Goal: Task Accomplishment & Management: Use online tool/utility

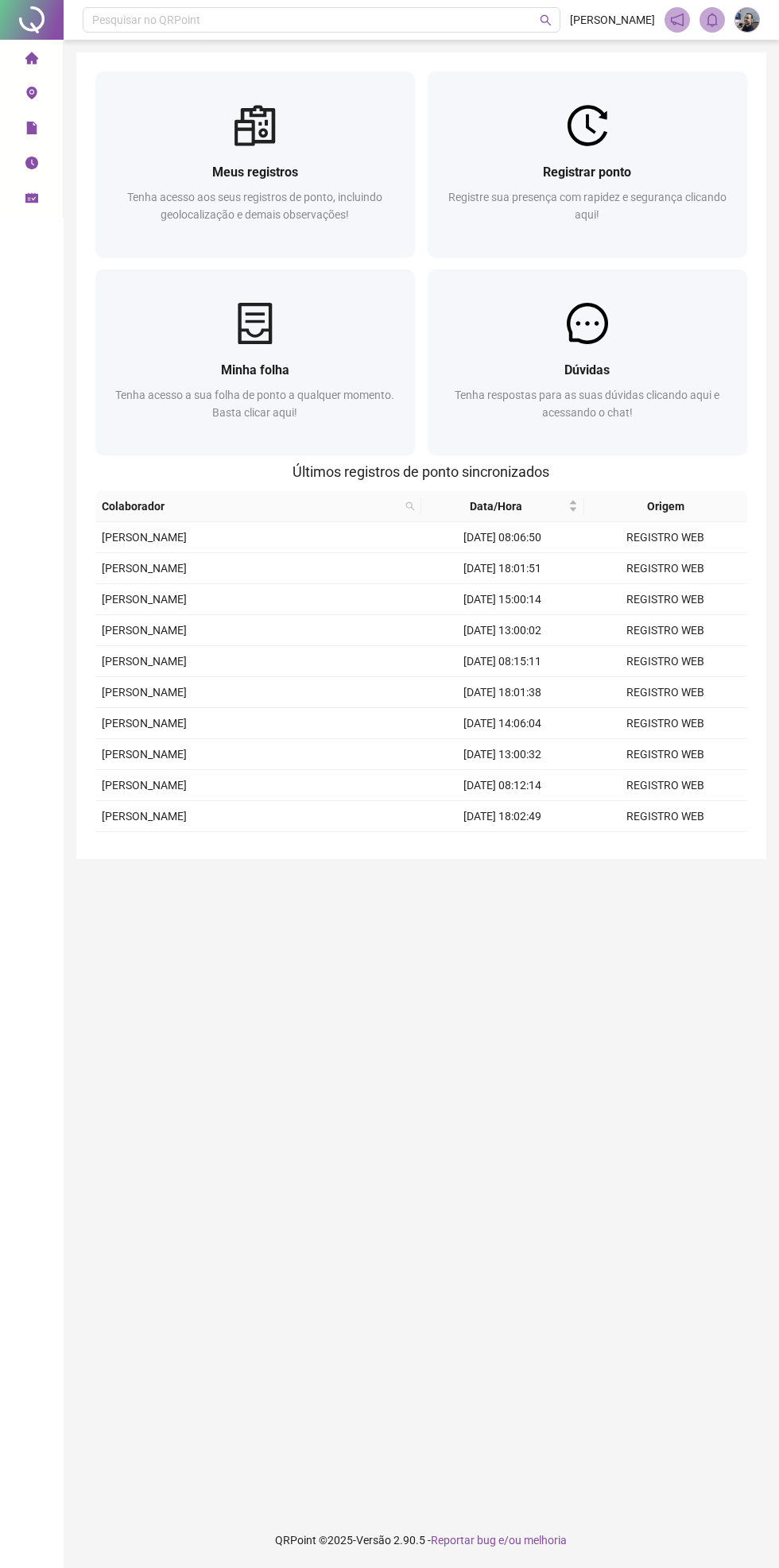
click at [505, 207] on div "Registre sua presença com rapidez e segurança clicando aqui!" at bounding box center [587, 214] width 281 height 53
click at [485, 94] on div "Registrar ponto Registre sua presença com rapidez e segurança clicando aqui!" at bounding box center [588, 164] width 320 height 185
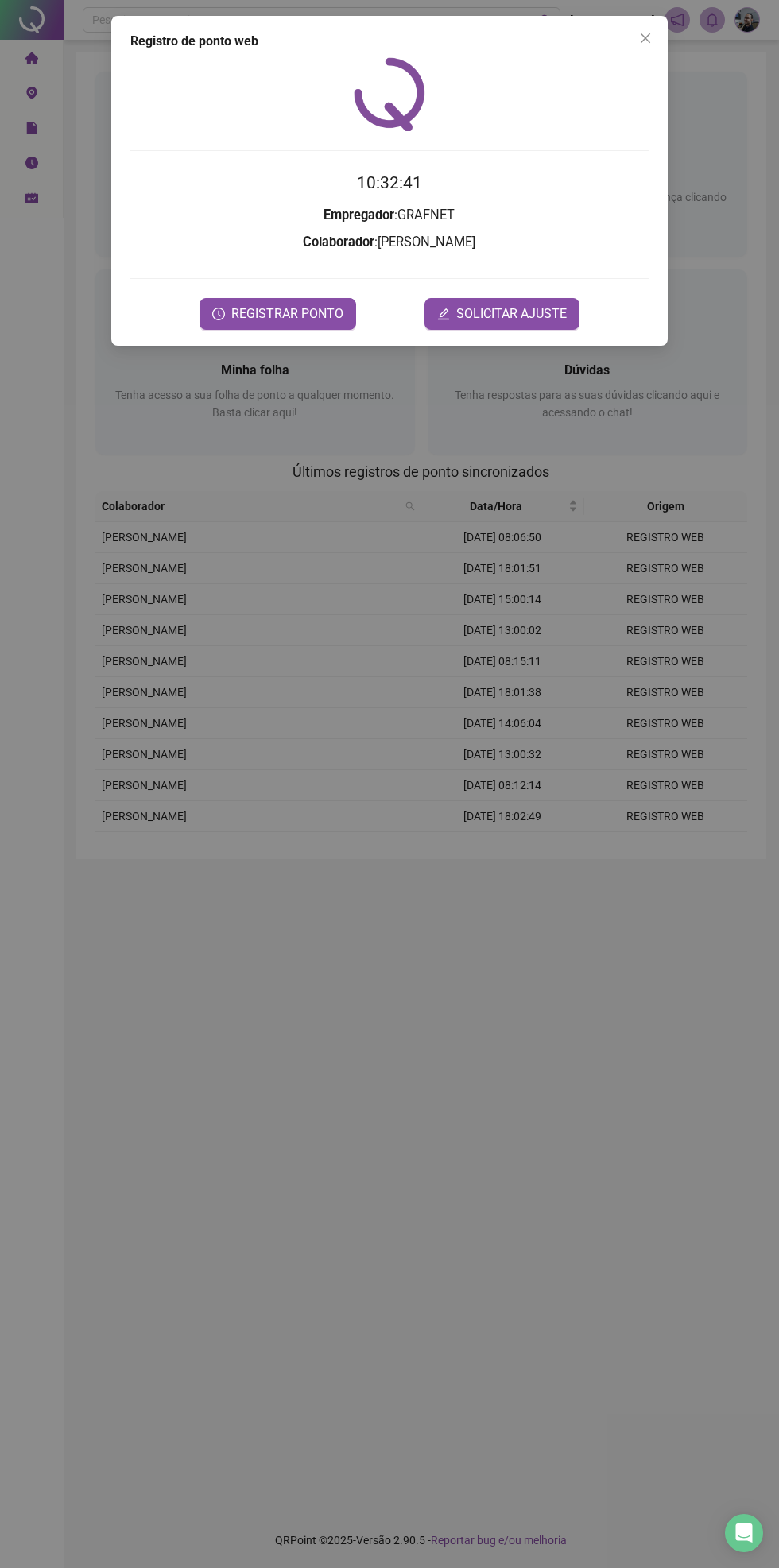
click at [278, 310] on span "REGISTRAR PONTO" at bounding box center [286, 313] width 112 height 19
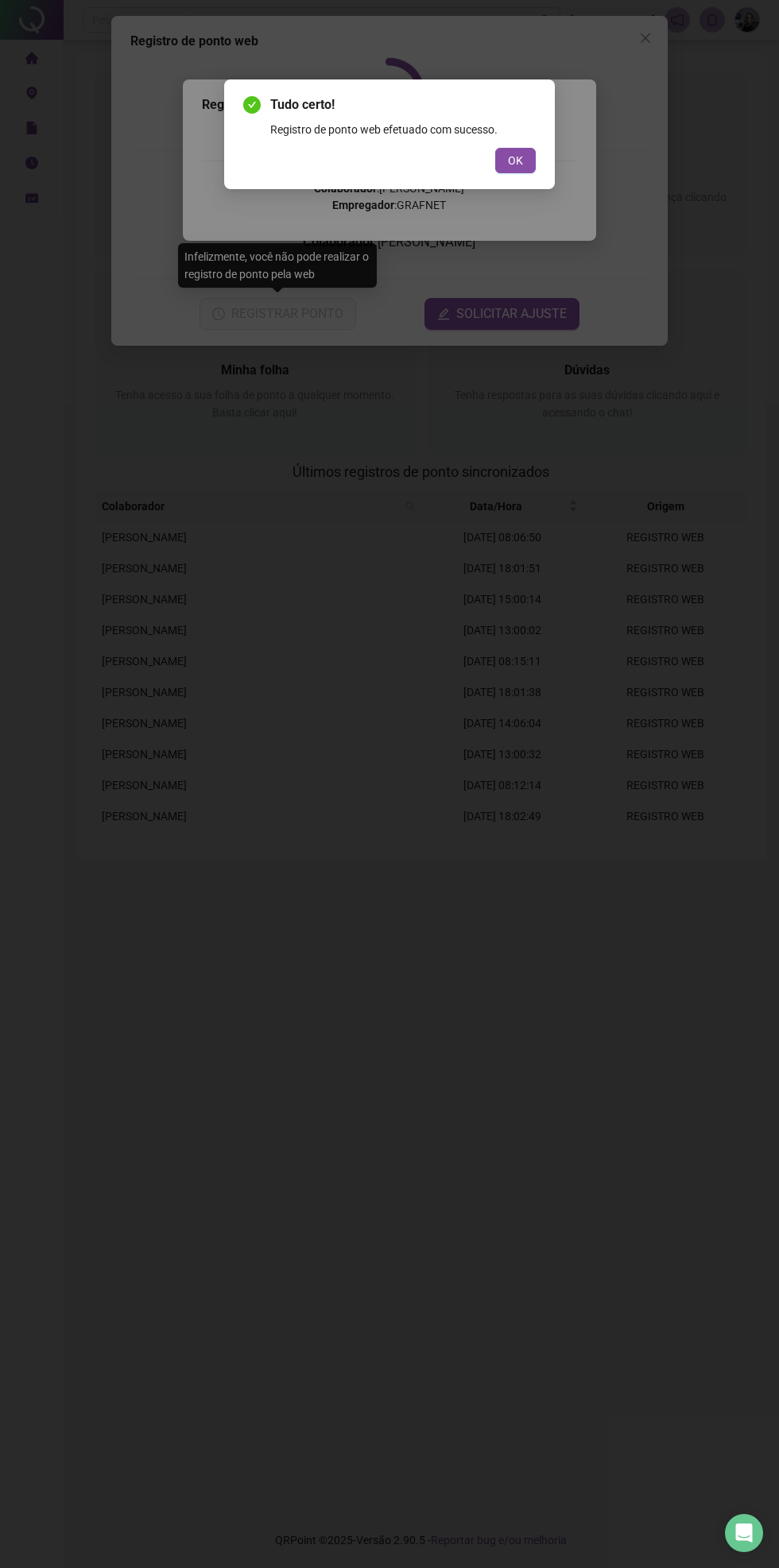
click at [517, 166] on span "OK" at bounding box center [516, 160] width 15 height 18
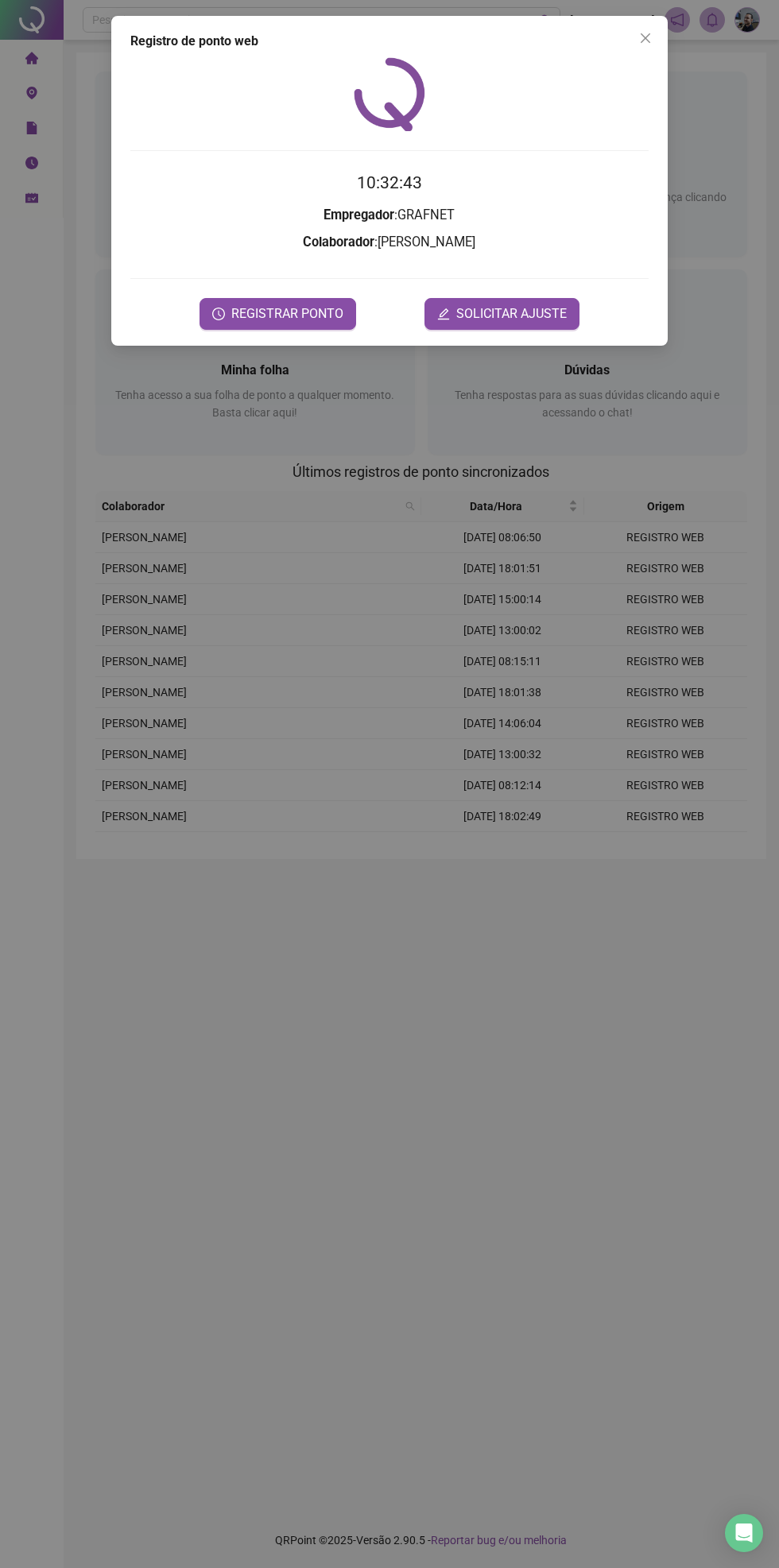
click at [645, 38] on icon "close" at bounding box center [645, 38] width 9 height 9
